Goal: Task Accomplishment & Management: Use online tool/utility

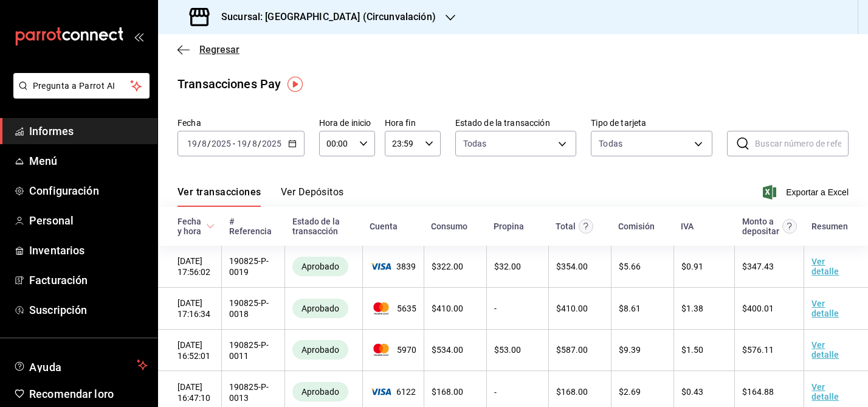
click at [184, 50] on icon "button" at bounding box center [184, 49] width 12 height 11
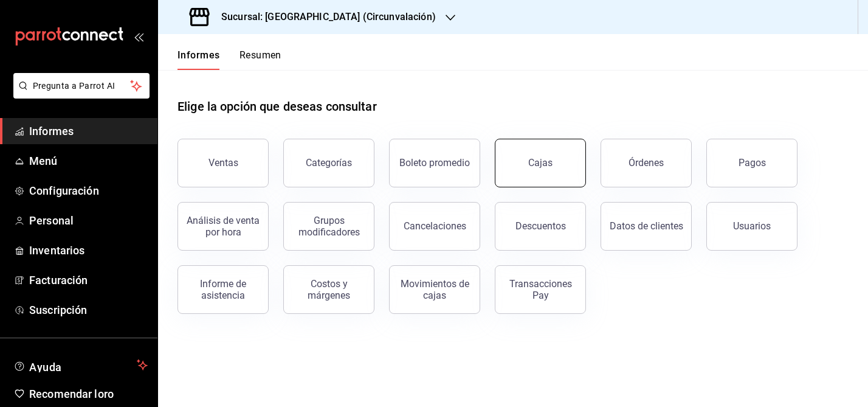
click at [558, 178] on button "Cajas" at bounding box center [540, 163] width 91 height 49
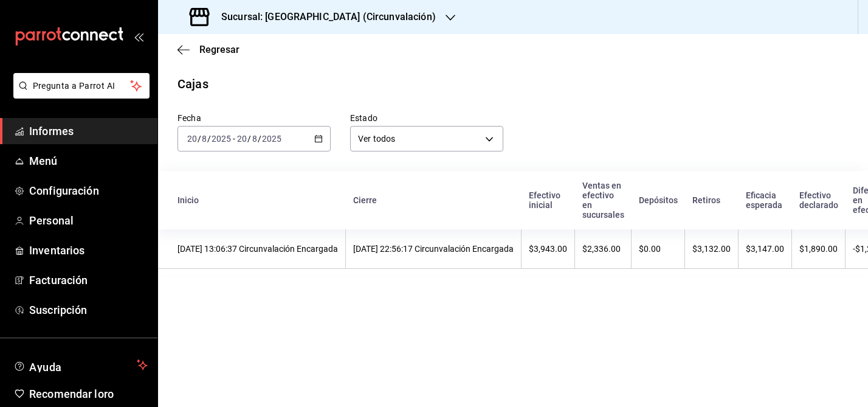
click at [321, 140] on icon "button" at bounding box center [318, 138] width 9 height 9
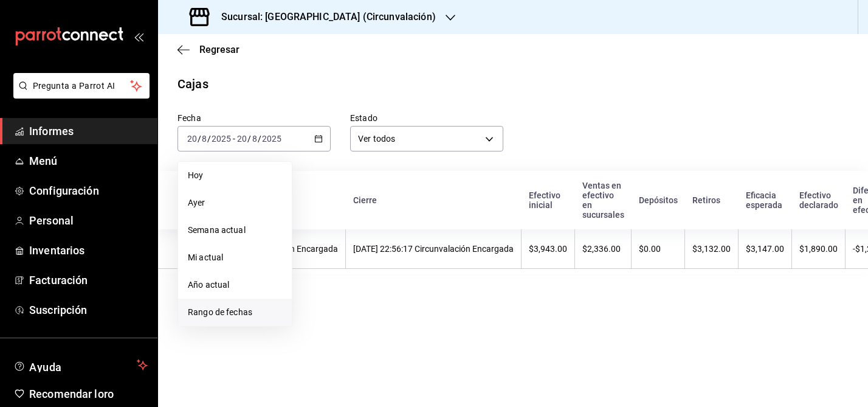
click at [232, 310] on font "Rango de fechas" at bounding box center [220, 312] width 64 height 10
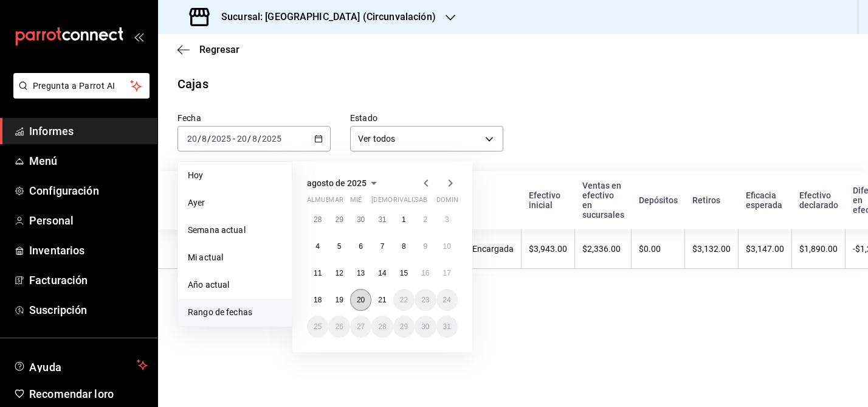
click at [361, 300] on font "20" at bounding box center [361, 300] width 8 height 9
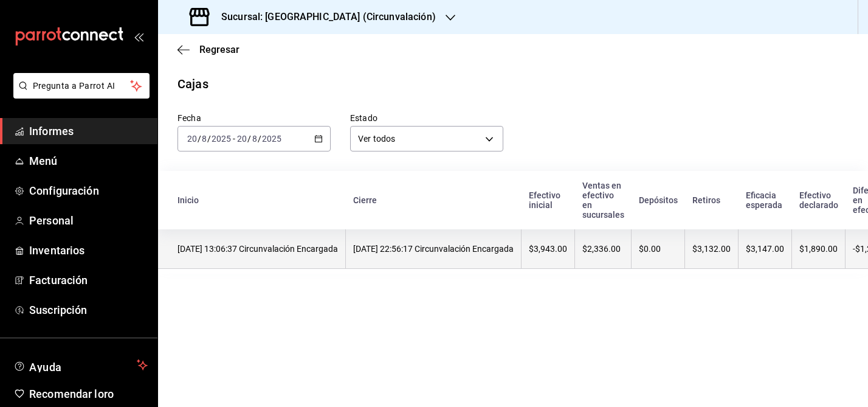
click at [316, 263] on th "[DATE] 13:06:37 Circunvalación Encargada" at bounding box center [252, 249] width 188 height 40
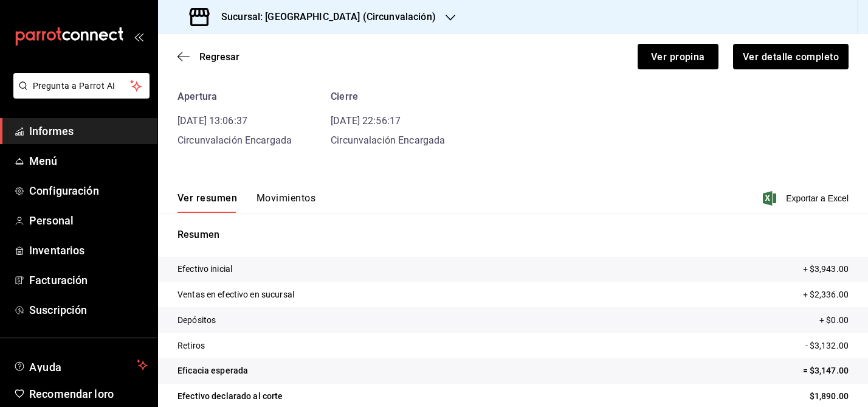
scroll to position [49, 0]
click at [831, 204] on span "Exportar a Excel" at bounding box center [807, 197] width 83 height 15
click at [279, 199] on font "Movimientos" at bounding box center [286, 198] width 59 height 12
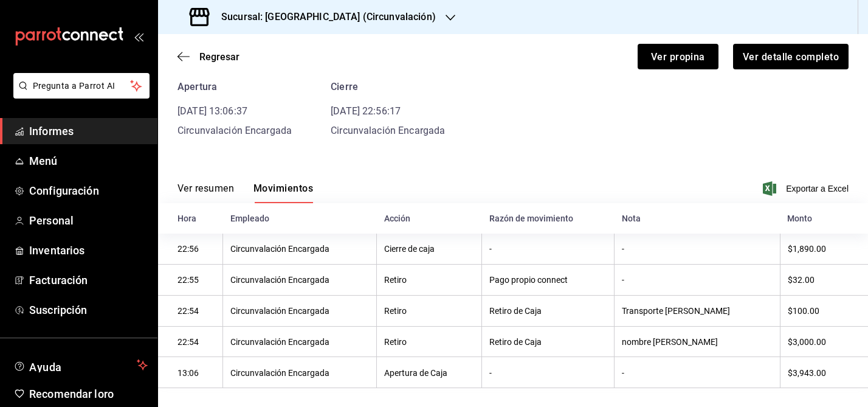
scroll to position [57, 0]
click at [179, 54] on icon "button" at bounding box center [184, 56] width 12 height 11
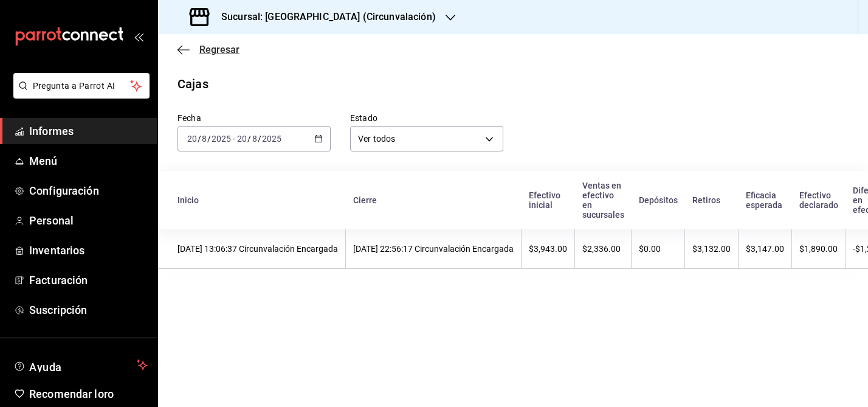
click at [185, 49] on icon "button" at bounding box center [184, 49] width 12 height 1
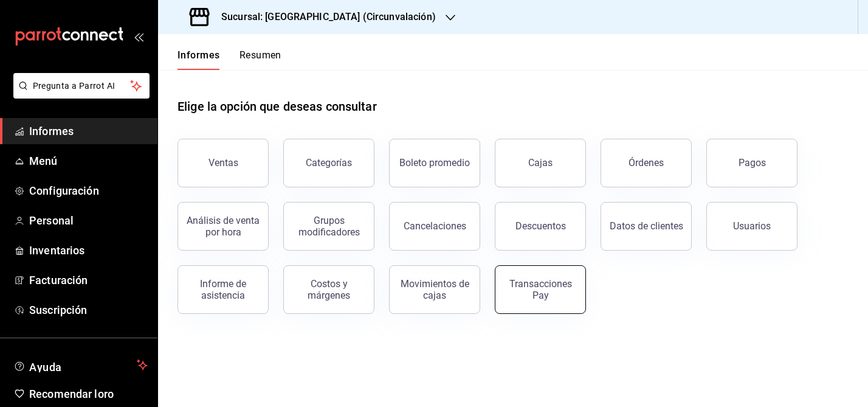
click at [559, 300] on button "Transacciones Pay" at bounding box center [540, 289] width 91 height 49
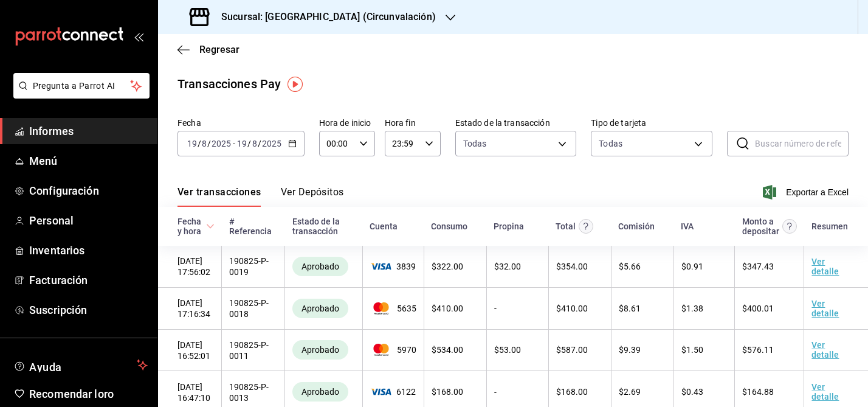
click at [291, 143] on icon "button" at bounding box center [292, 143] width 9 height 9
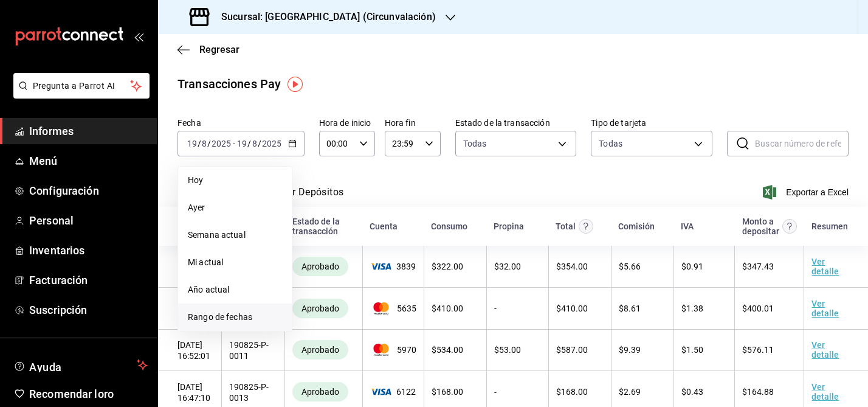
click at [212, 317] on font "Rango de fechas" at bounding box center [220, 317] width 64 height 10
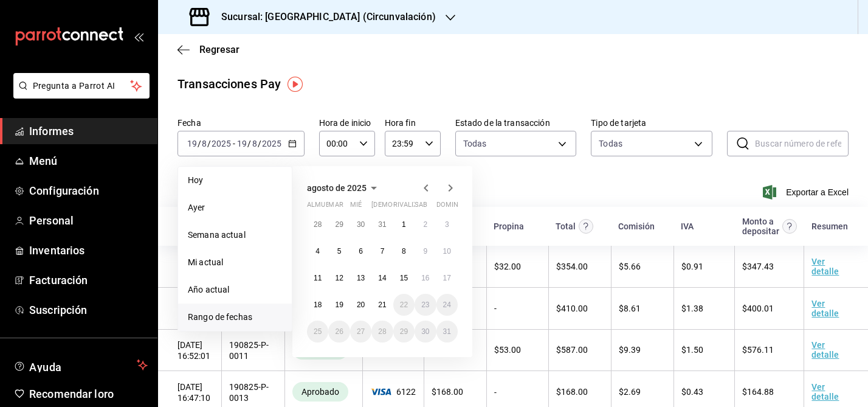
click at [212, 317] on span "Rango de fechas" at bounding box center [235, 317] width 94 height 13
click at [362, 304] on font "20" at bounding box center [361, 304] width 8 height 9
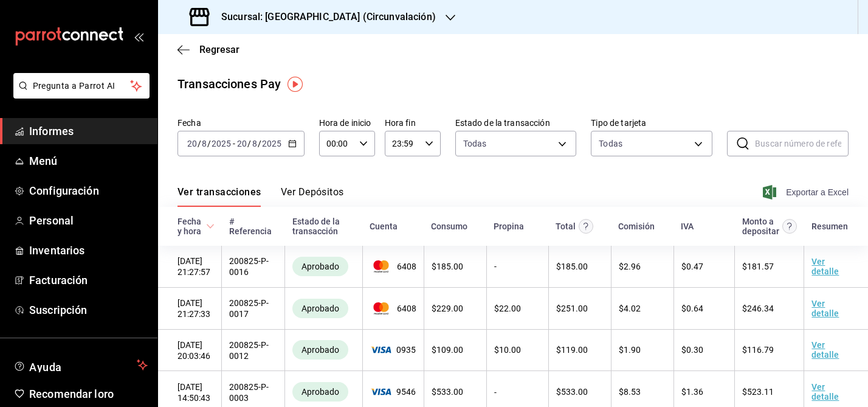
click at [812, 192] on font "Exportar a Excel" at bounding box center [817, 192] width 63 height 10
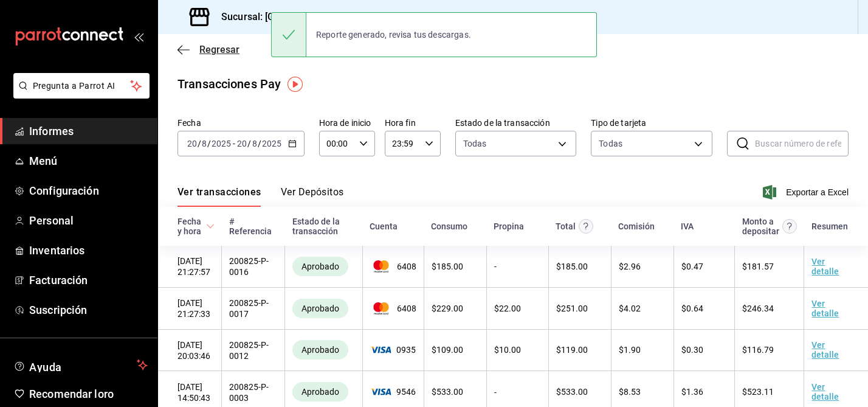
click at [179, 49] on icon "button" at bounding box center [184, 49] width 12 height 11
